Goal: Transaction & Acquisition: Purchase product/service

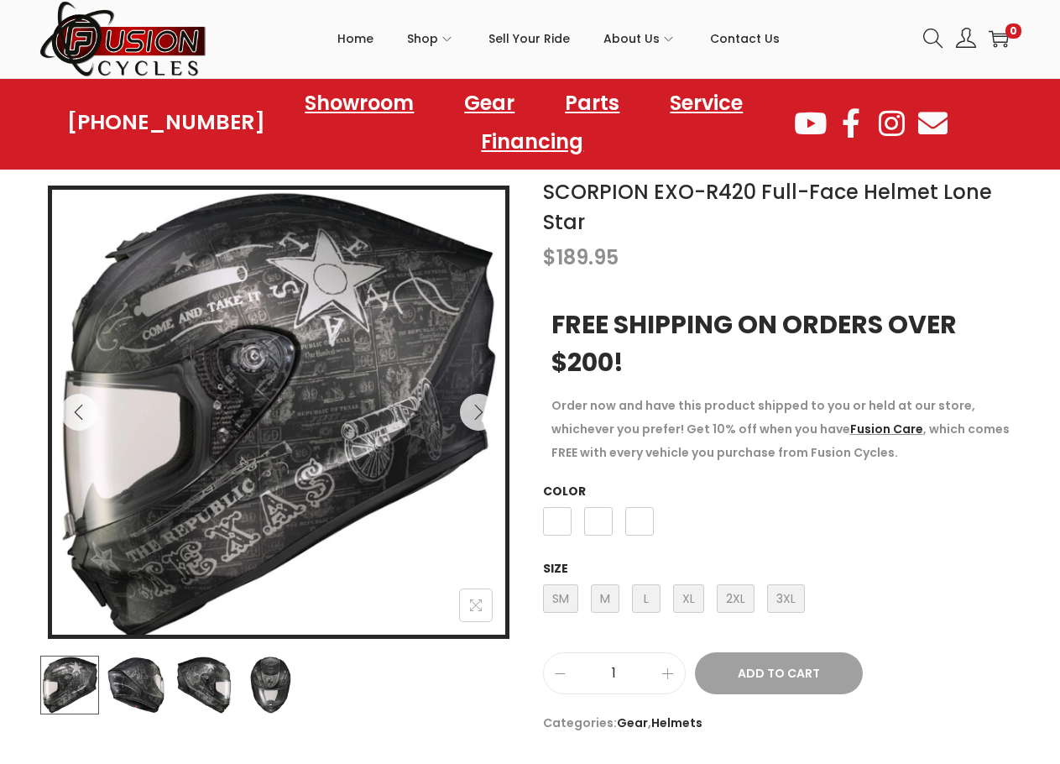
scroll to position [168, 0]
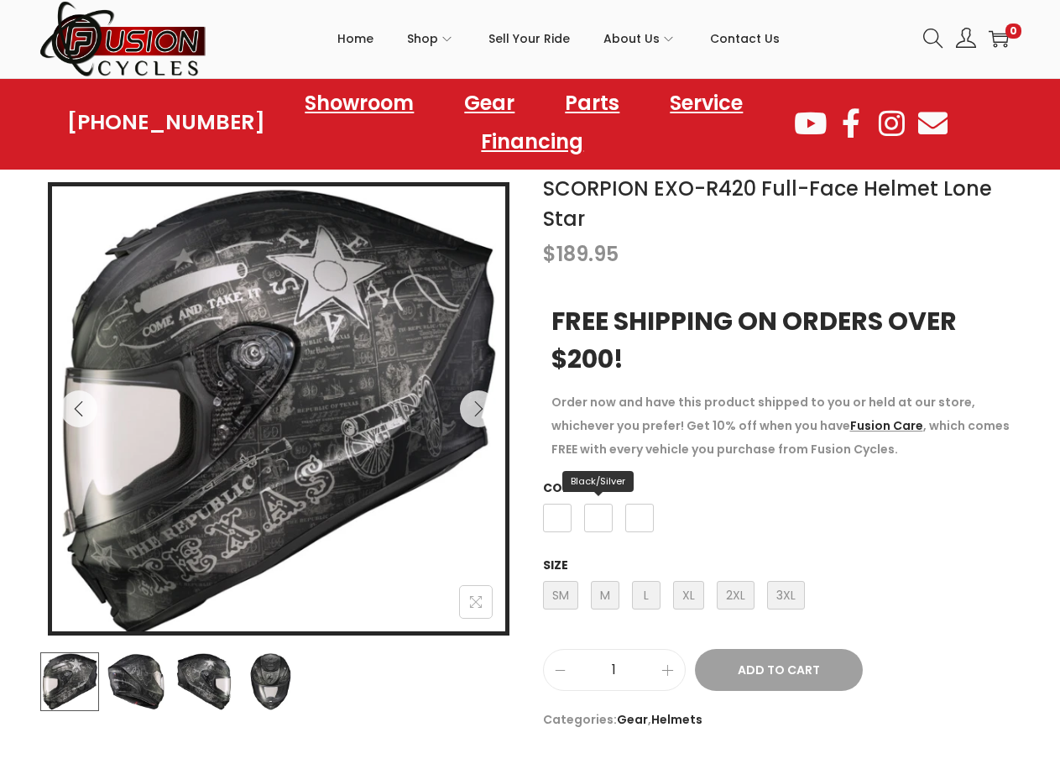
click at [607, 519] on span "Black/Silver" at bounding box center [598, 518] width 29 height 29
click at [690, 601] on span "XL X-Large" at bounding box center [688, 595] width 31 height 29
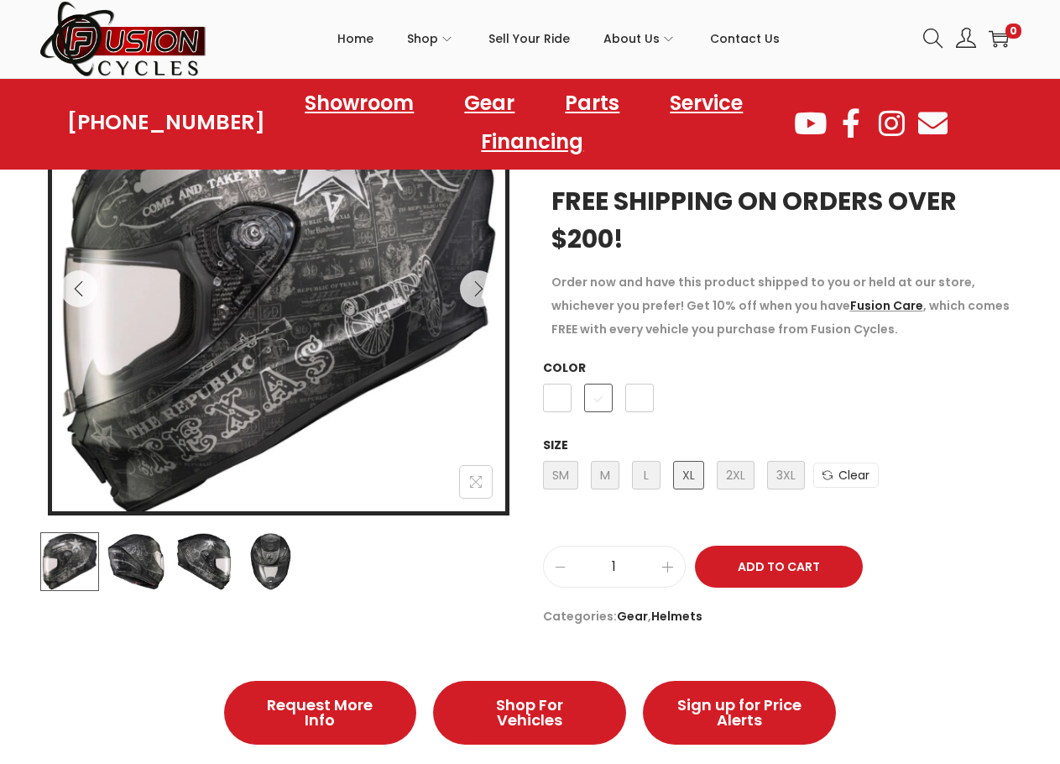
scroll to position [252, 0]
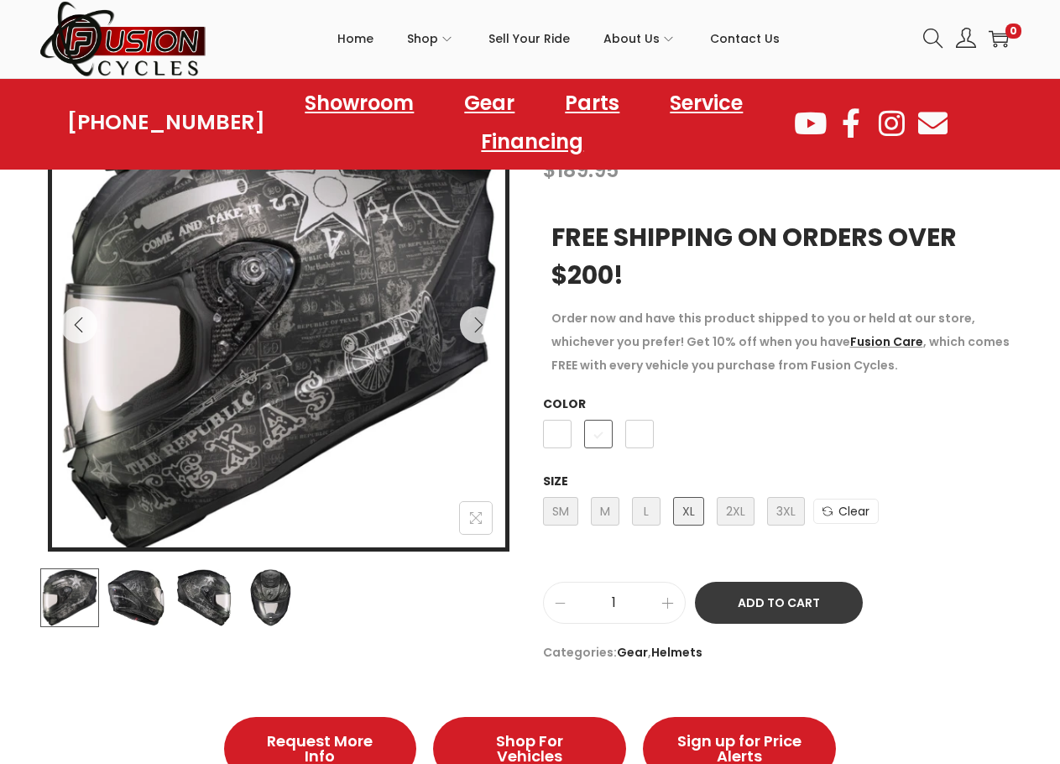
click at [796, 598] on button "Add to Cart" at bounding box center [779, 603] width 168 height 42
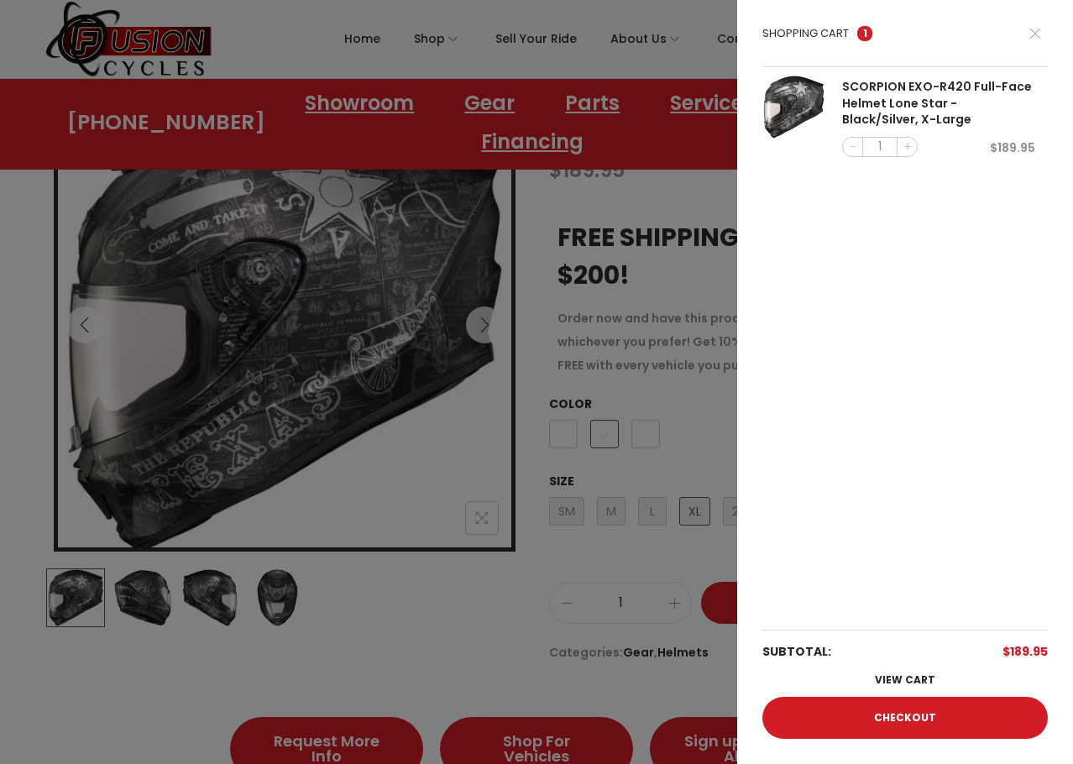
click at [664, 219] on div at bounding box center [536, 382] width 1073 height 764
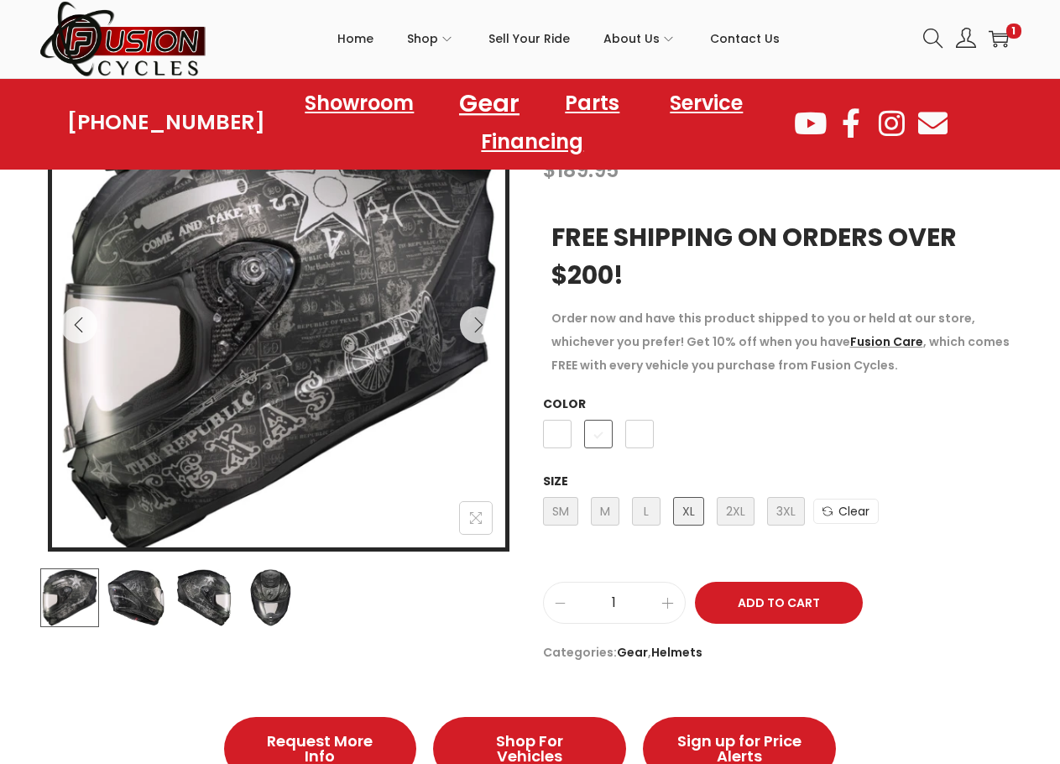
click at [501, 106] on link "Gear" at bounding box center [489, 103] width 101 height 46
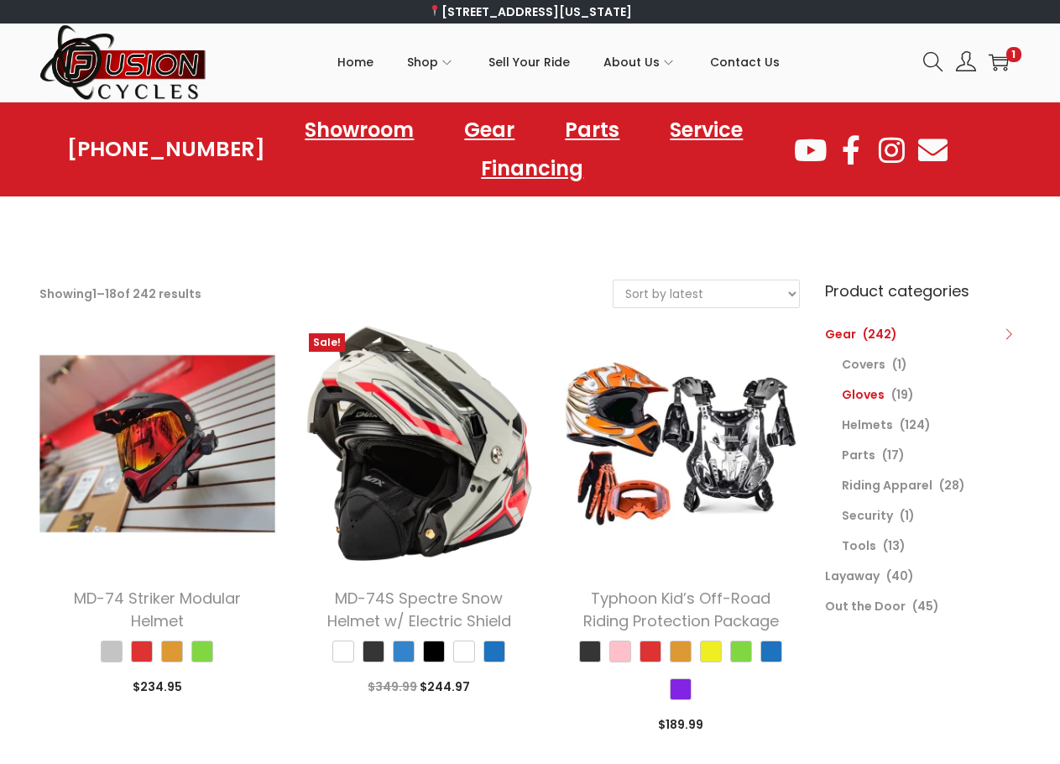
click at [872, 399] on link "Gloves" at bounding box center [863, 394] width 43 height 17
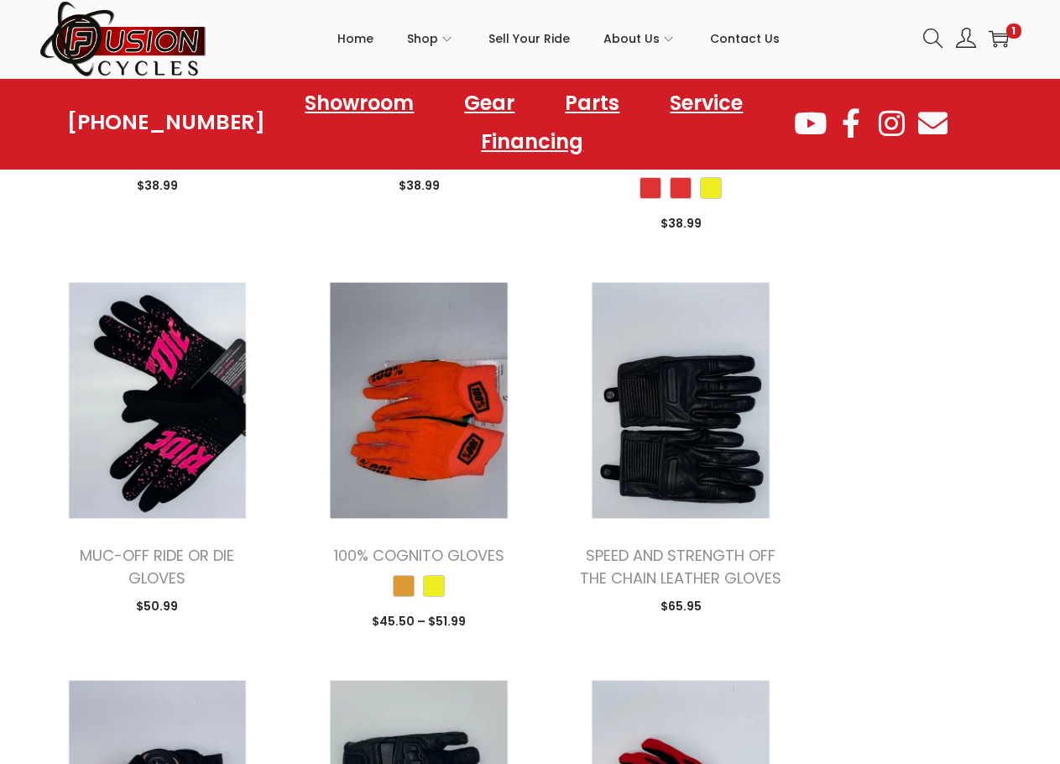
scroll to position [1763, 0]
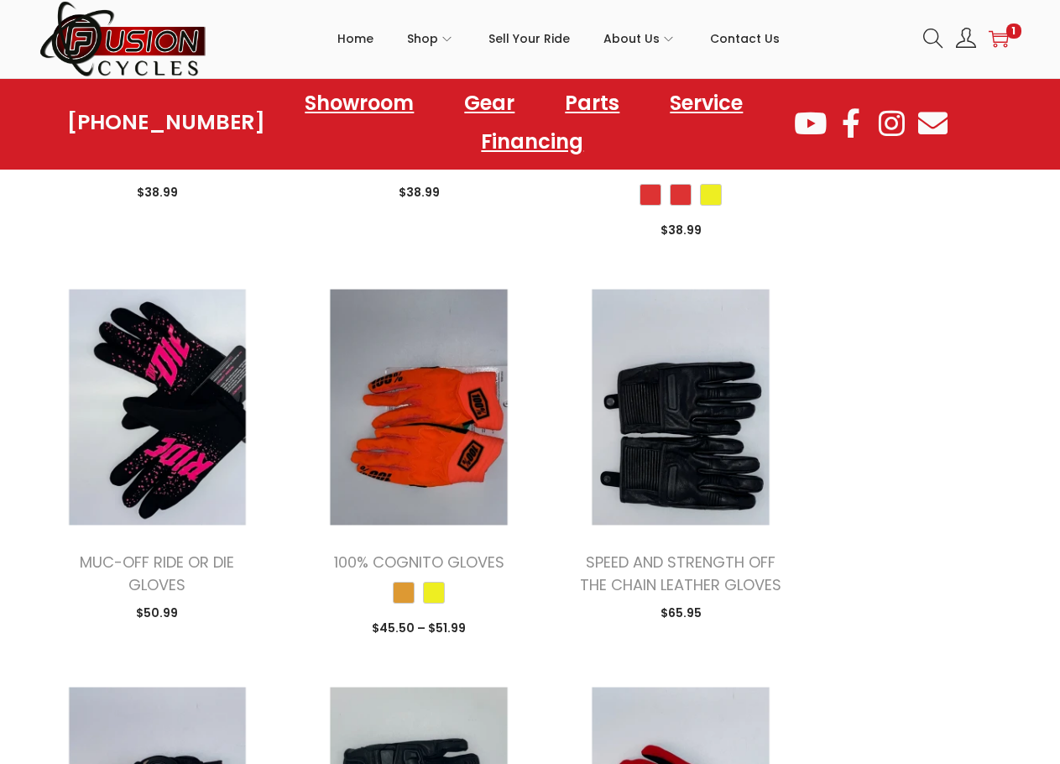
click at [1008, 34] on icon at bounding box center [998, 39] width 20 height 17
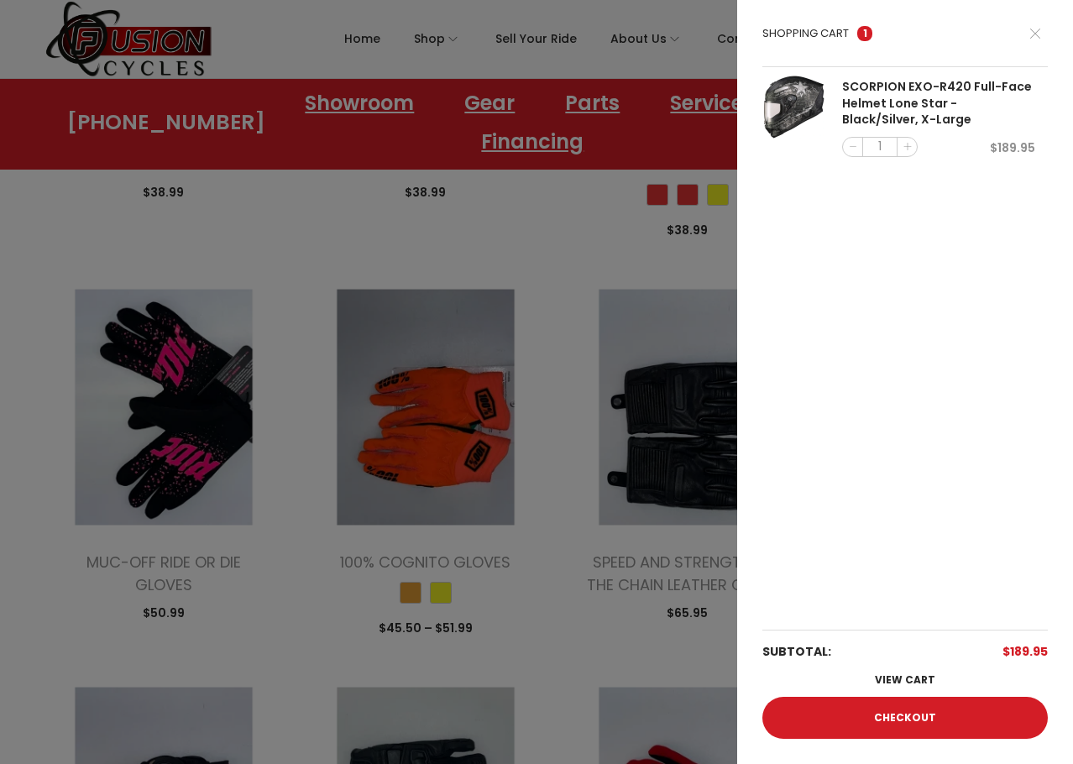
click at [611, 252] on div at bounding box center [536, 382] width 1073 height 764
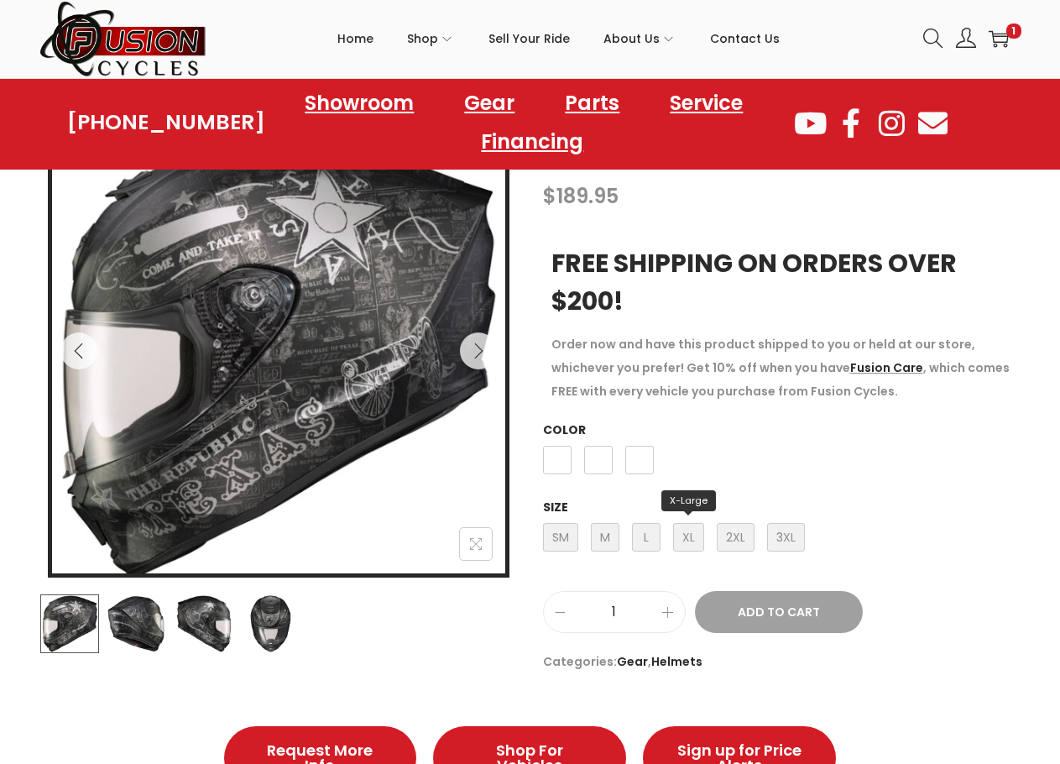
scroll to position [252, 0]
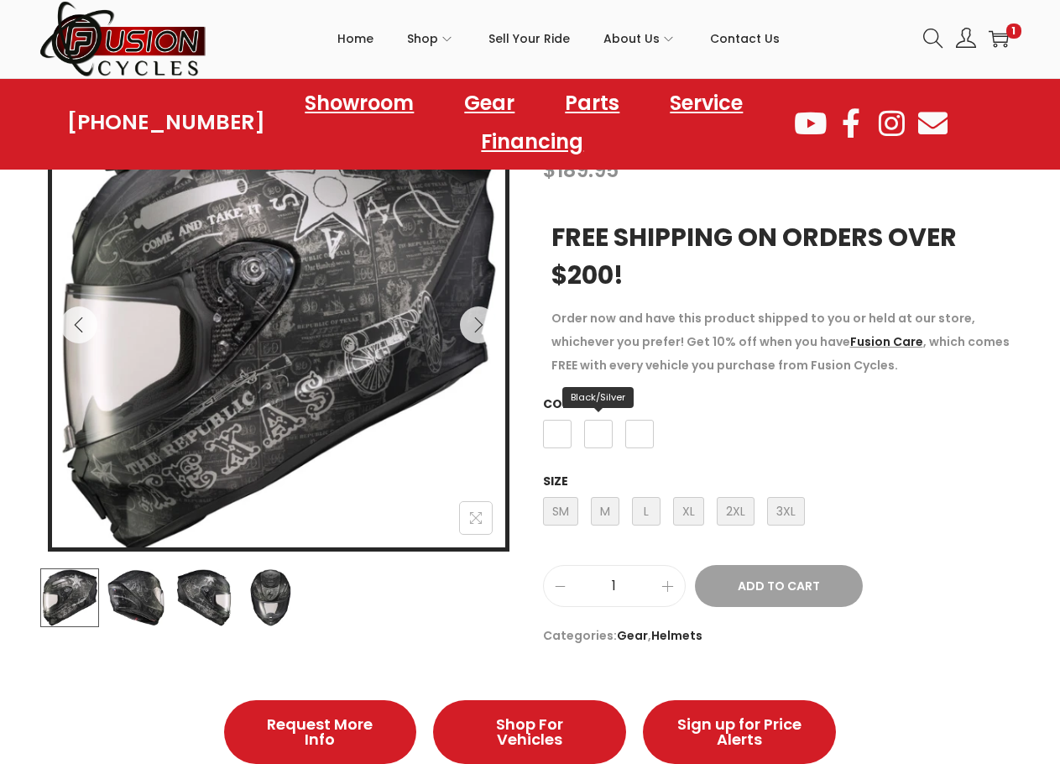
click at [589, 437] on span "Black/Silver" at bounding box center [598, 434] width 29 height 29
click at [650, 512] on span "L Large" at bounding box center [646, 511] width 29 height 29
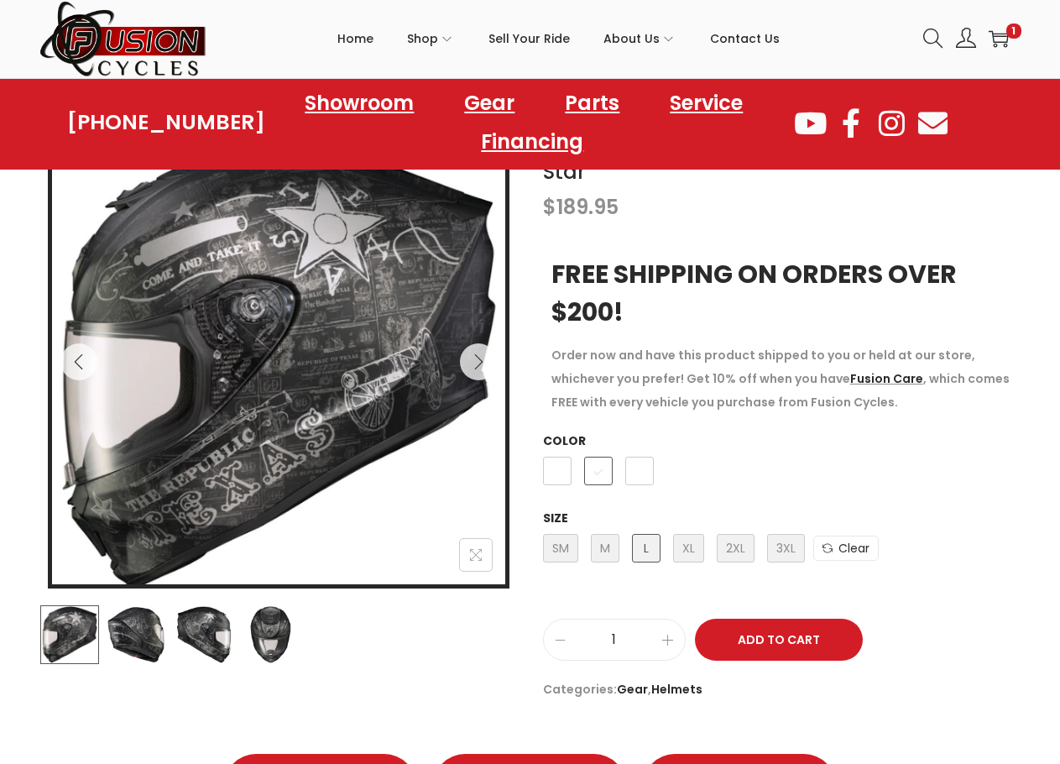
scroll to position [252, 0]
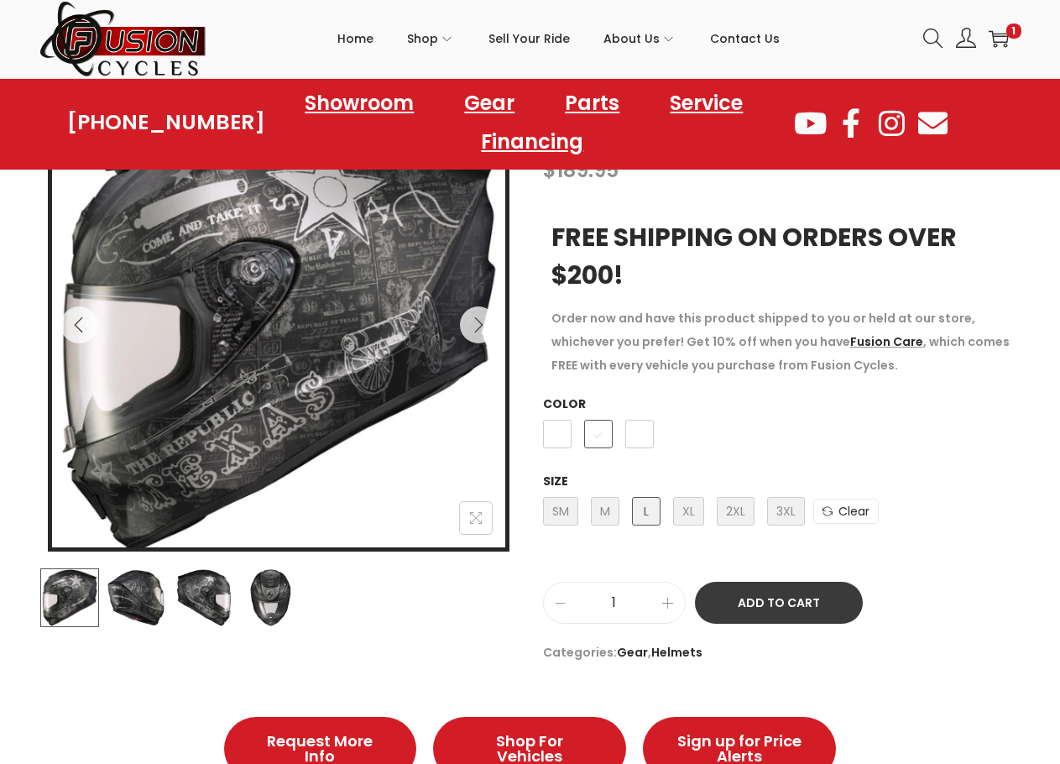
click at [820, 599] on button "Add to Cart" at bounding box center [779, 603] width 168 height 42
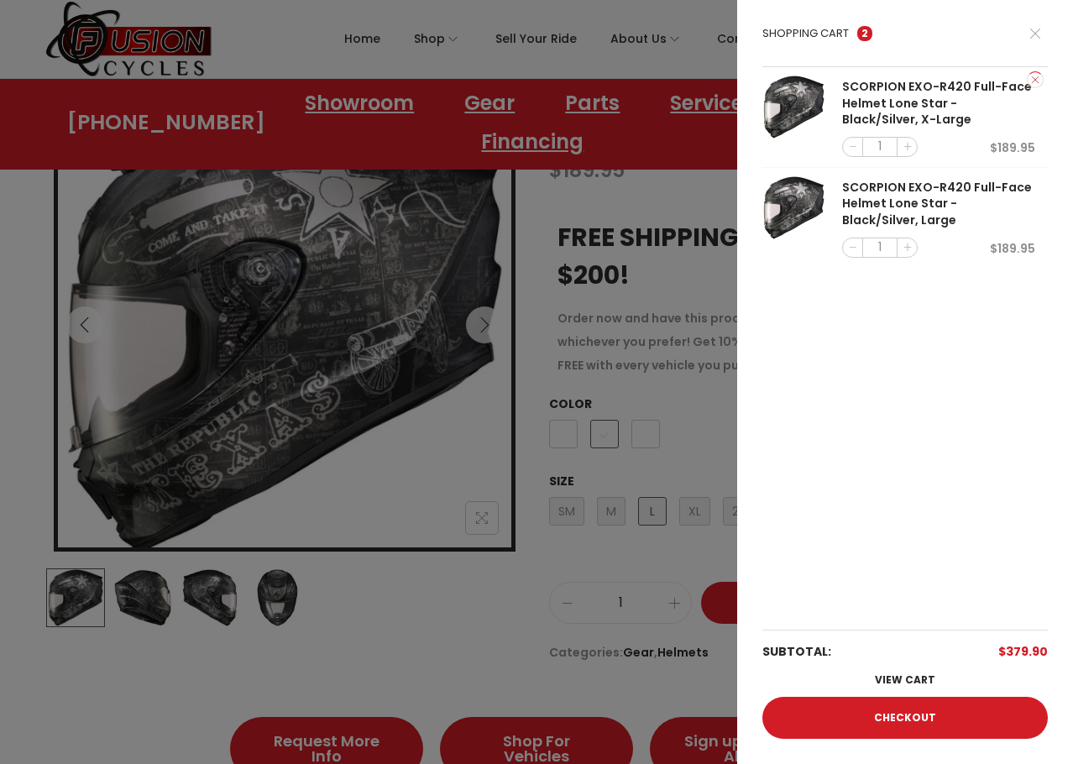
click at [1034, 81] on link "×" at bounding box center [1035, 79] width 17 height 17
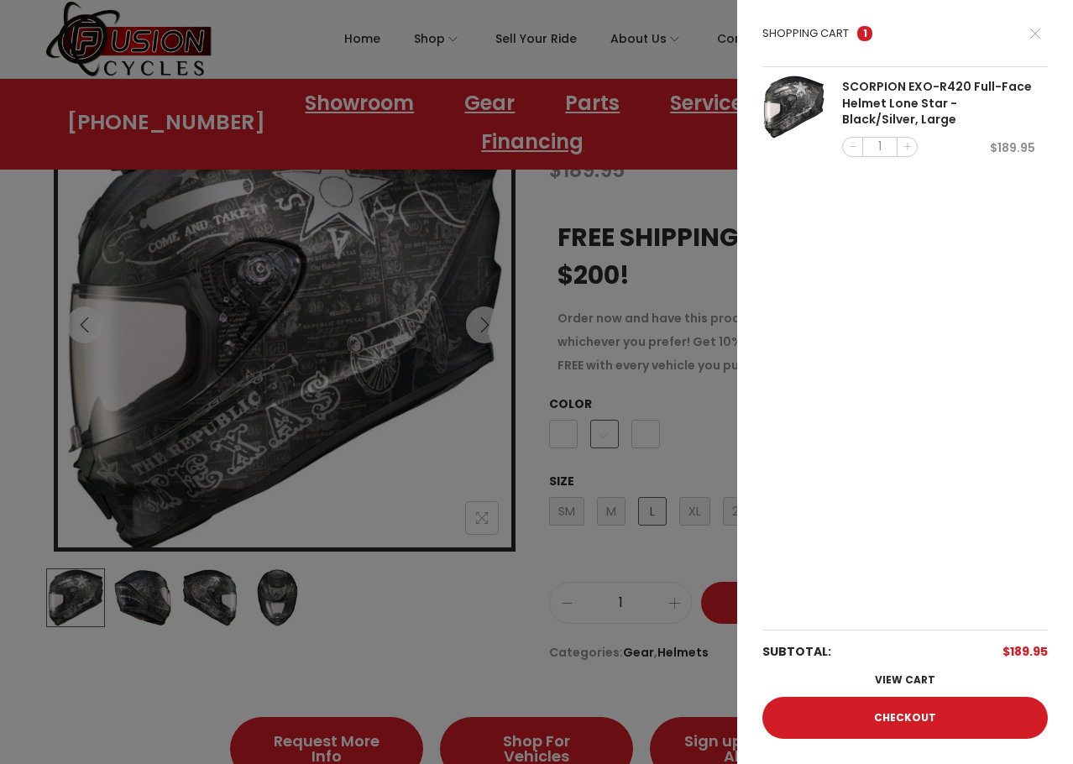
click at [530, 323] on div at bounding box center [536, 382] width 1073 height 764
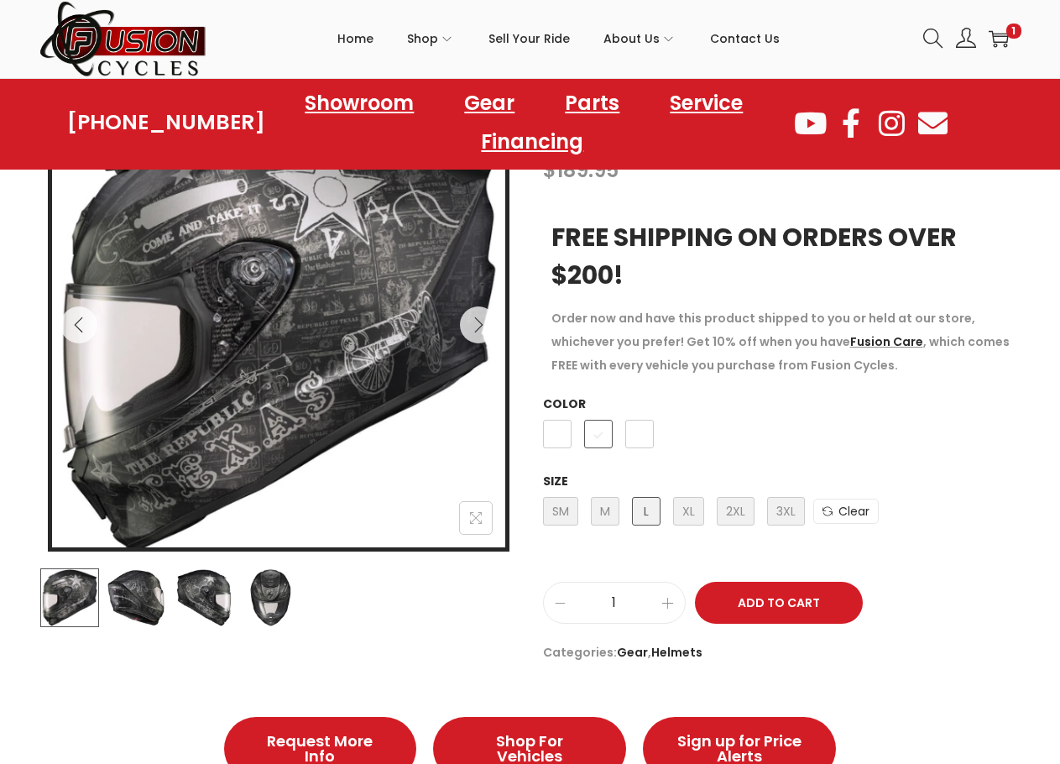
click at [146, 617] on img at bounding box center [136, 597] width 59 height 59
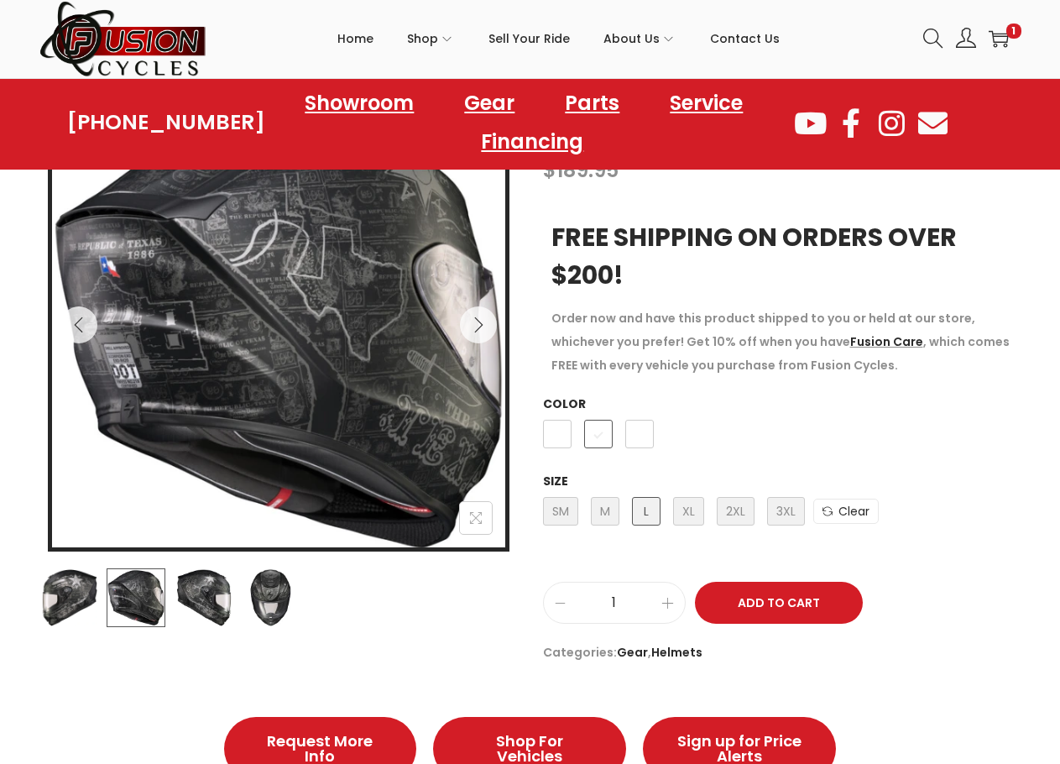
click at [186, 617] on img at bounding box center [204, 597] width 59 height 59
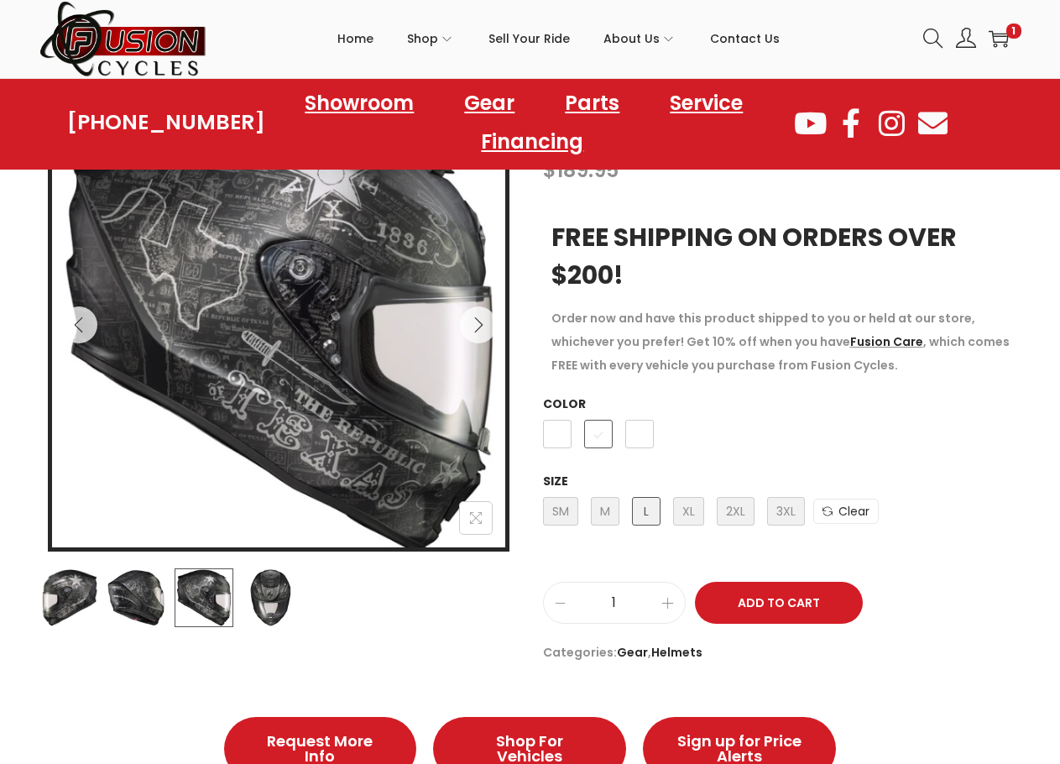
click at [241, 617] on img at bounding box center [270, 597] width 59 height 59
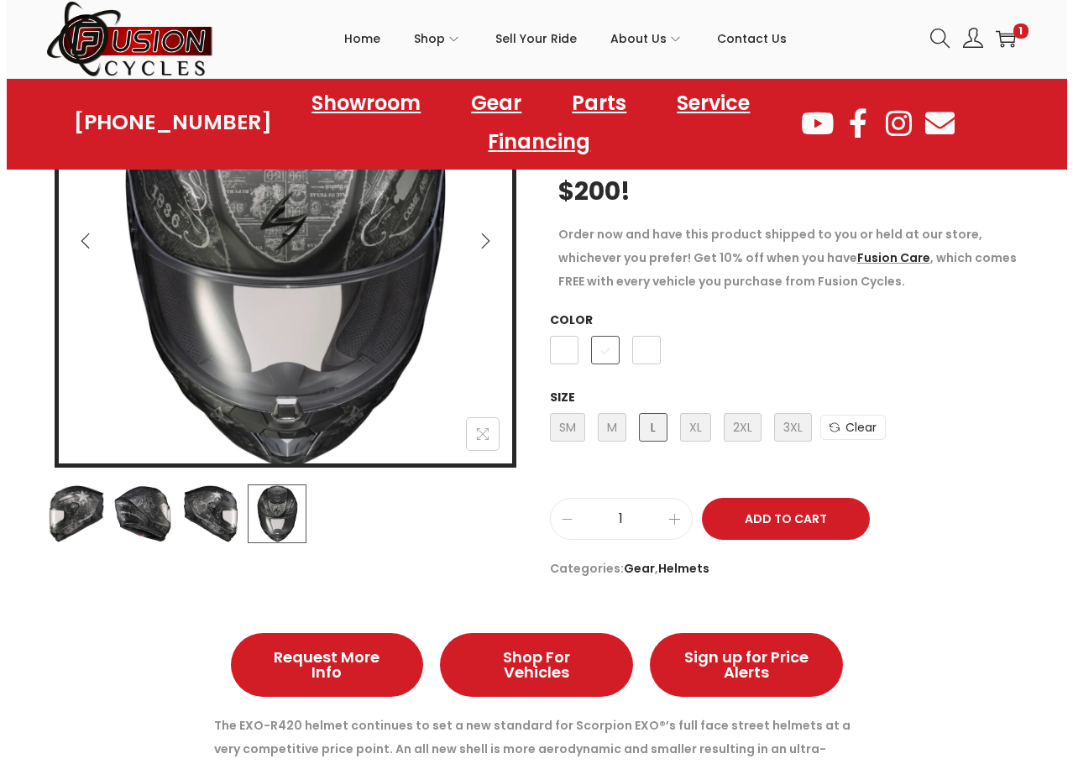
scroll to position [168, 0]
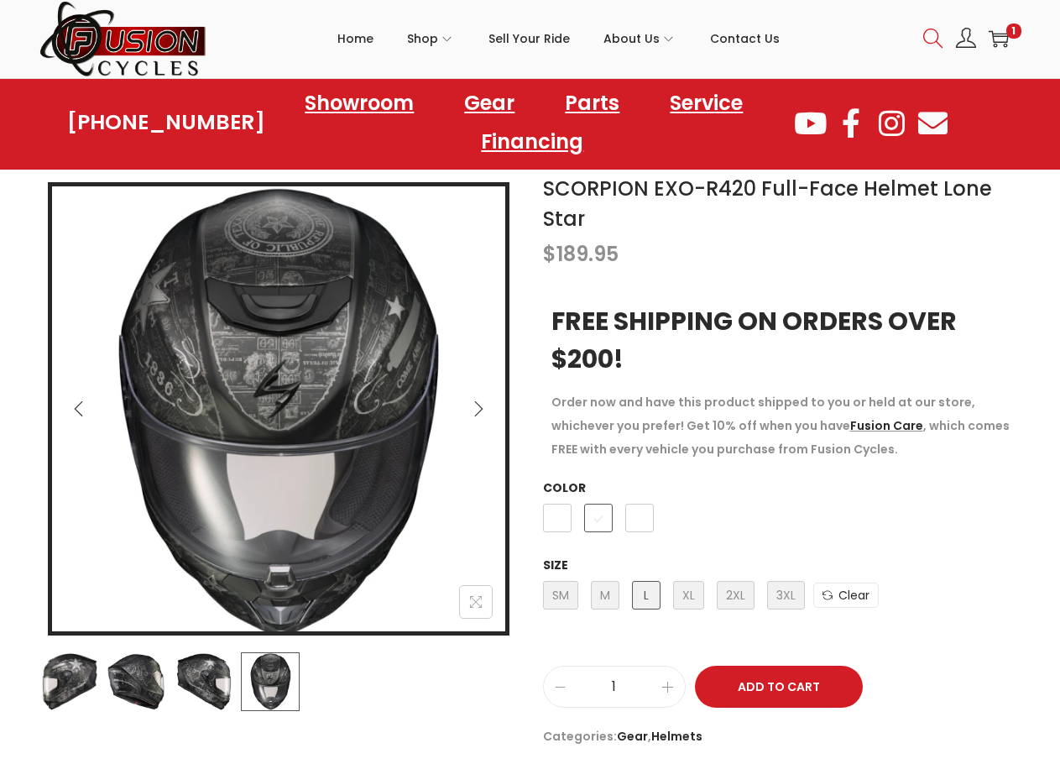
click at [929, 40] on icon at bounding box center [934, 39] width 20 height 20
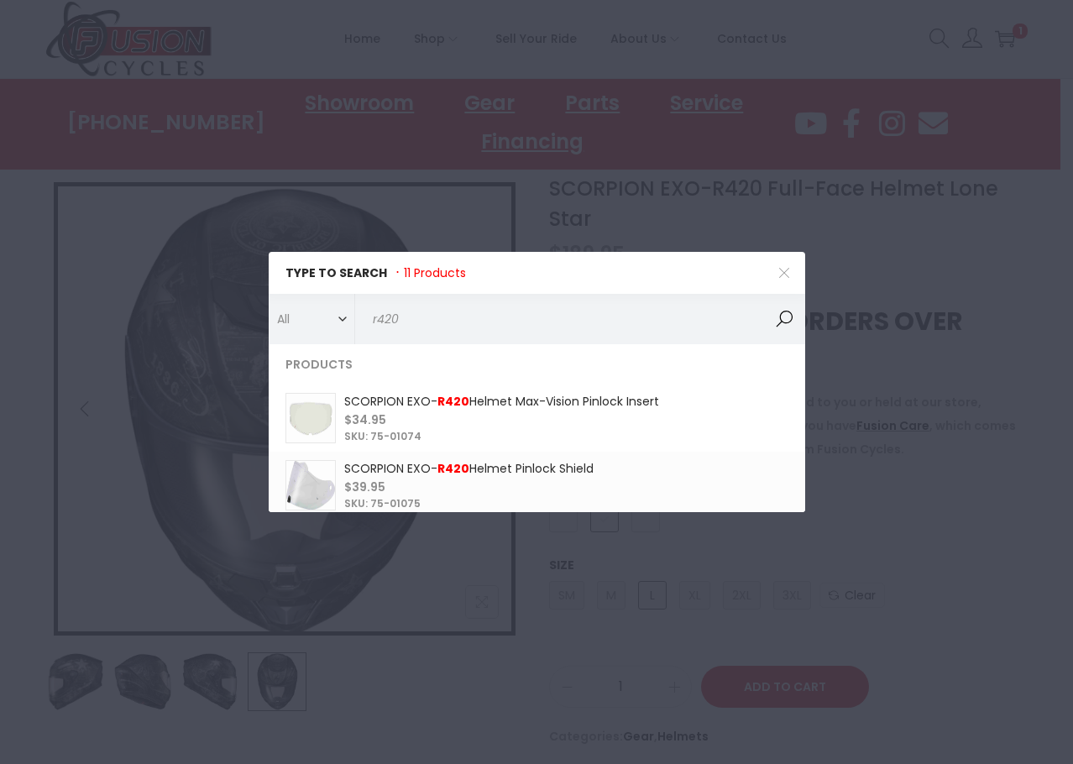
type input "r420"
click at [785, 326] on button "Search" at bounding box center [784, 319] width 42 height 50
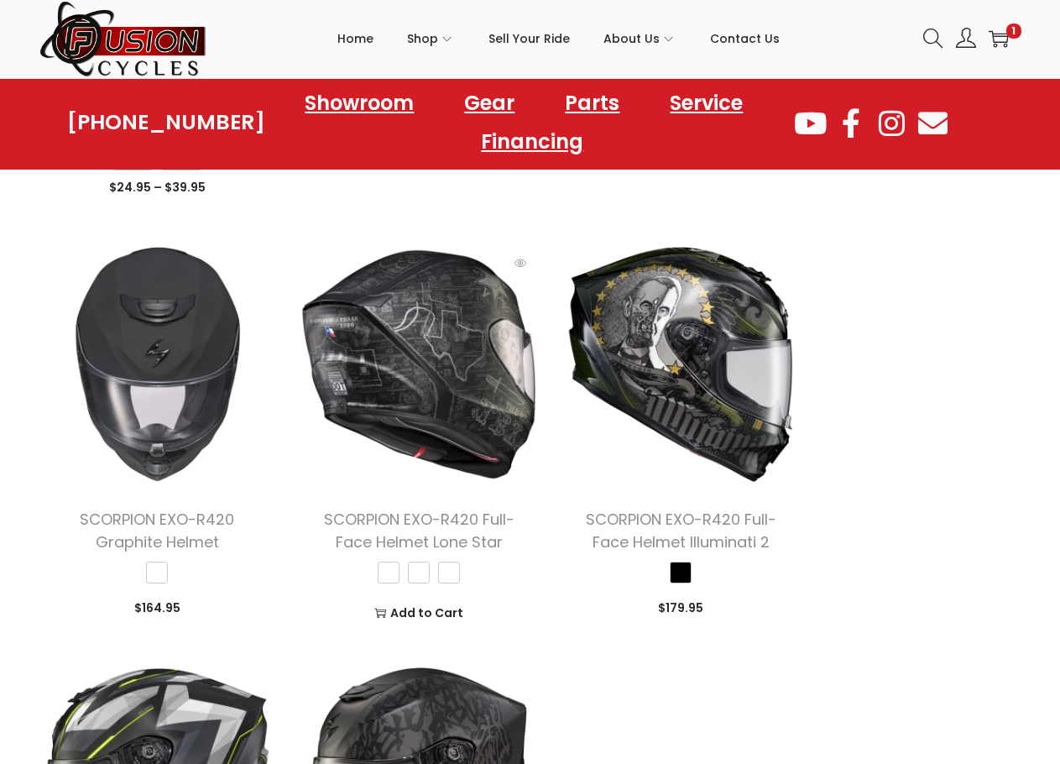
scroll to position [1008, 0]
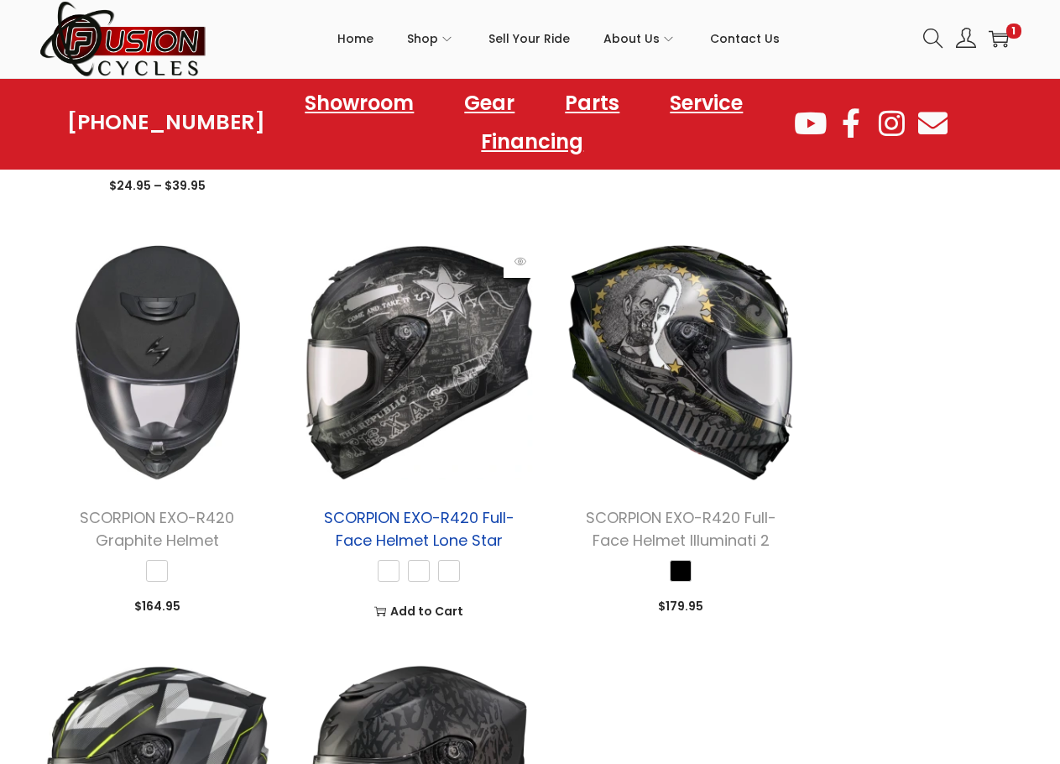
click at [474, 551] on link "SCORPION EXO-R420 Full-Face Helmet Lone Star" at bounding box center [419, 529] width 191 height 44
